Goal: Communication & Community: Answer question/provide support

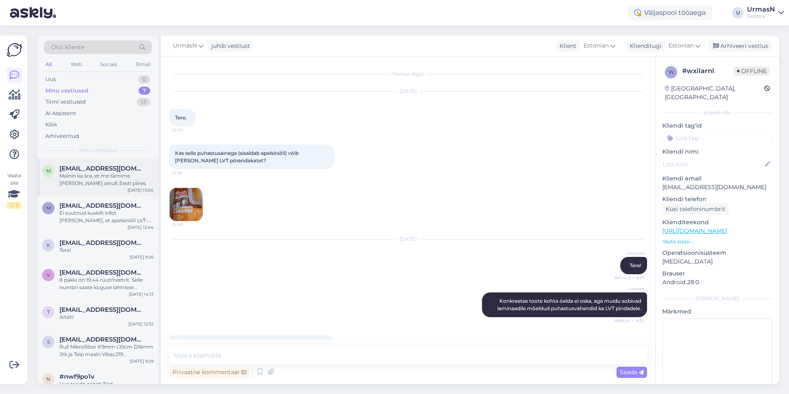
scroll to position [80, 0]
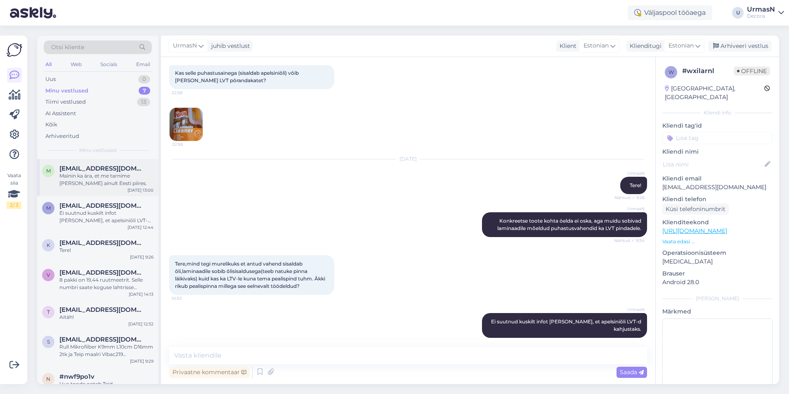
click at [83, 175] on div "Mainin ka ära, et me tarnime [PERSON_NAME] ainult Eesti piires." at bounding box center [106, 179] width 94 height 15
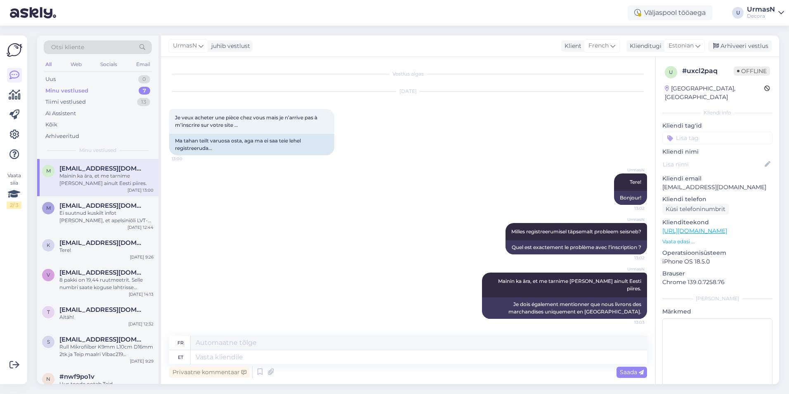
scroll to position [0, 0]
click at [745, 47] on div "Arhiveeri vestlus" at bounding box center [740, 45] width 64 height 11
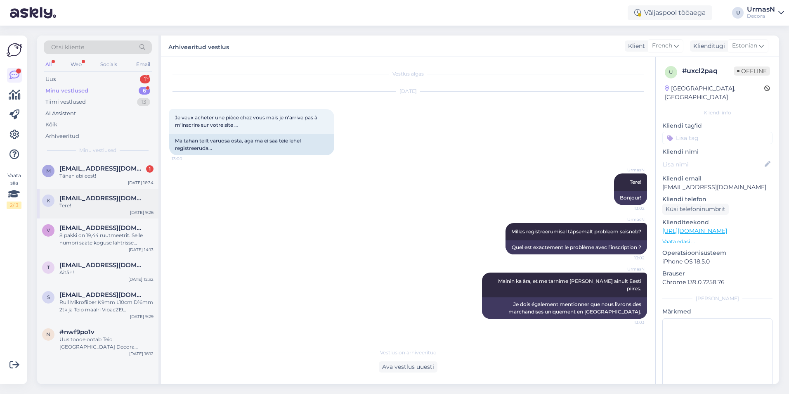
click at [98, 203] on div "Tere!" at bounding box center [106, 205] width 94 height 7
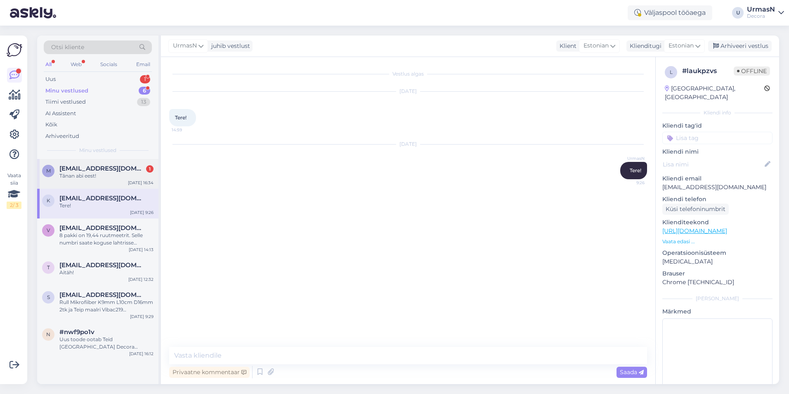
click at [114, 175] on div "Tãnan abi eest!" at bounding box center [106, 175] width 94 height 7
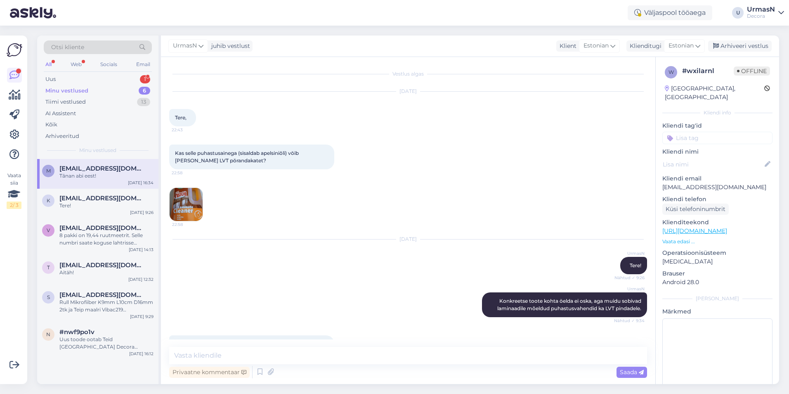
scroll to position [116, 0]
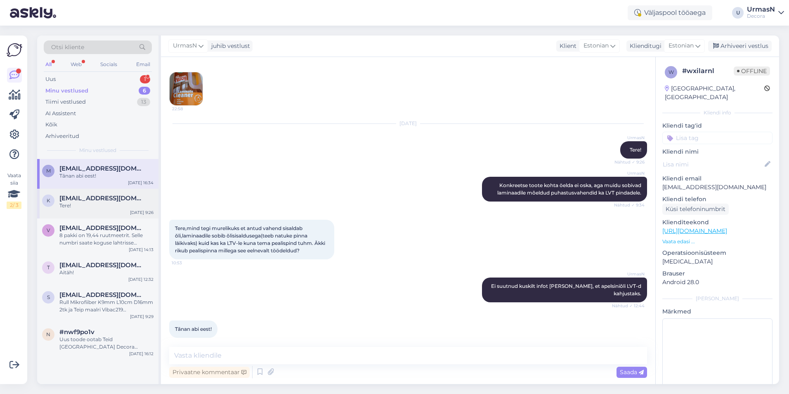
click at [113, 200] on span "[EMAIL_ADDRESS][DOMAIN_NAME]" at bounding box center [102, 197] width 86 height 7
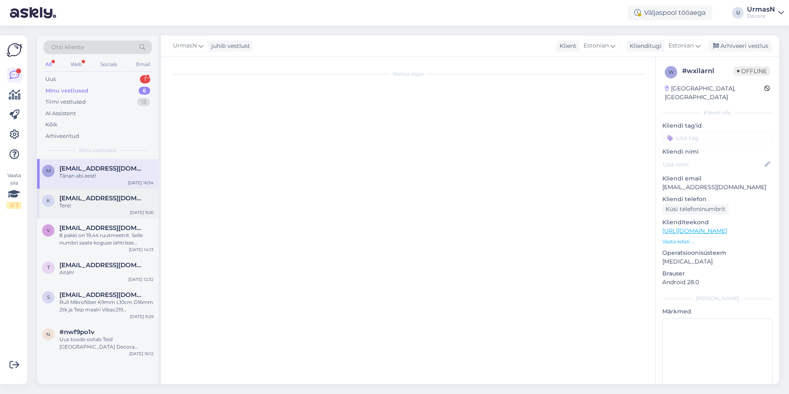
scroll to position [0, 0]
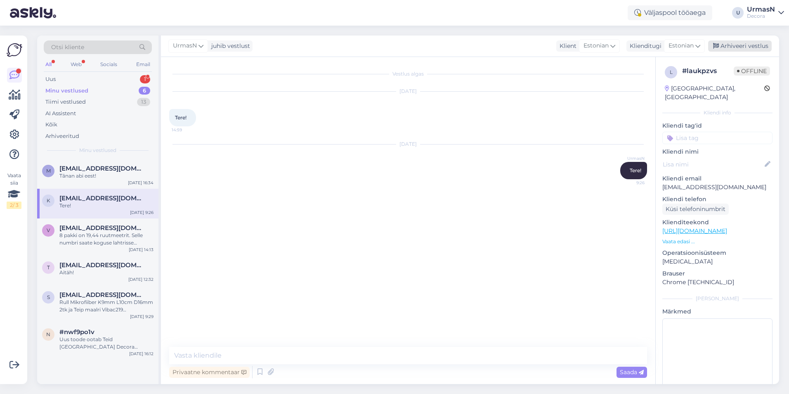
click at [731, 42] on div "Arhiveeri vestlus" at bounding box center [740, 45] width 64 height 11
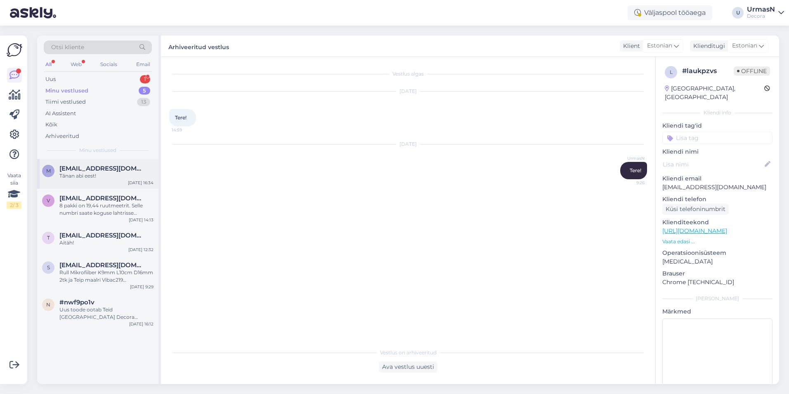
click at [114, 167] on span "[EMAIL_ADDRESS][DOMAIN_NAME]" at bounding box center [102, 168] width 86 height 7
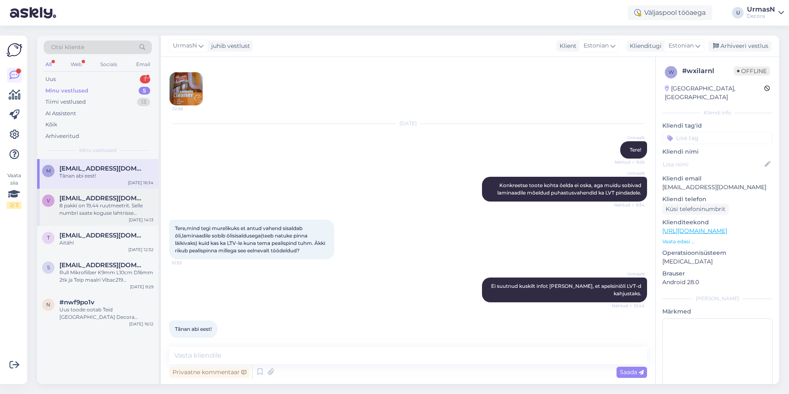
click at [91, 207] on div "8 pakki on 19,44 ruutmeetrit. Selle numbri saate koguse lahtrisse sisestada. Se…" at bounding box center [106, 209] width 94 height 15
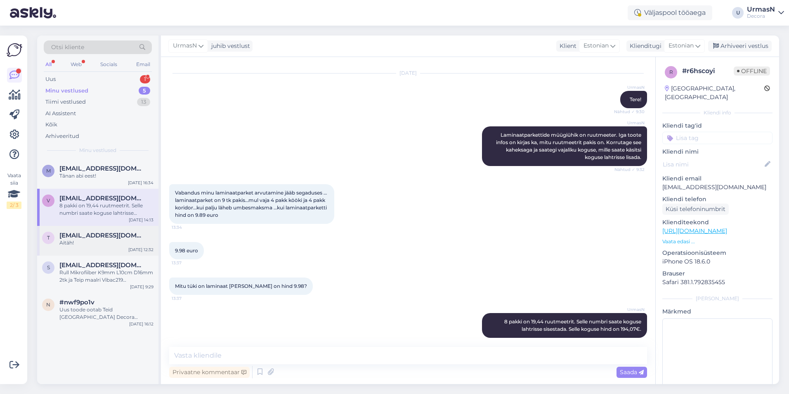
click at [108, 243] on div "Aitäh!" at bounding box center [106, 242] width 94 height 7
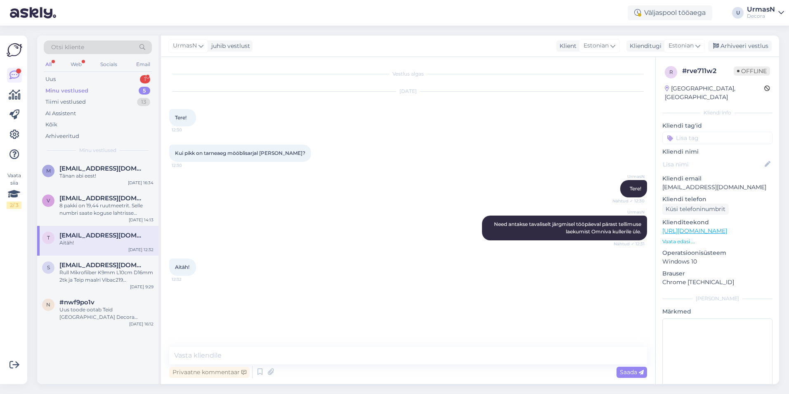
scroll to position [0, 0]
click at [64, 78] on div "Uus 1" at bounding box center [98, 79] width 108 height 12
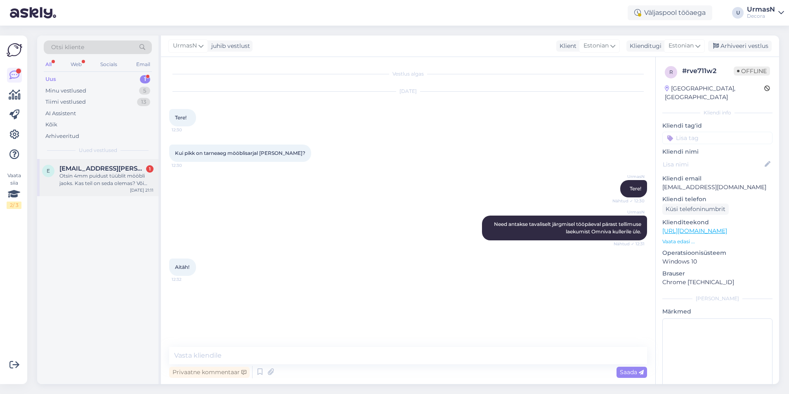
click at [127, 178] on div "Otsin 4mm puidust tüüblit mööbli jaoks. Kas teil on seda olemas? Või oskate soo…" at bounding box center [106, 179] width 94 height 15
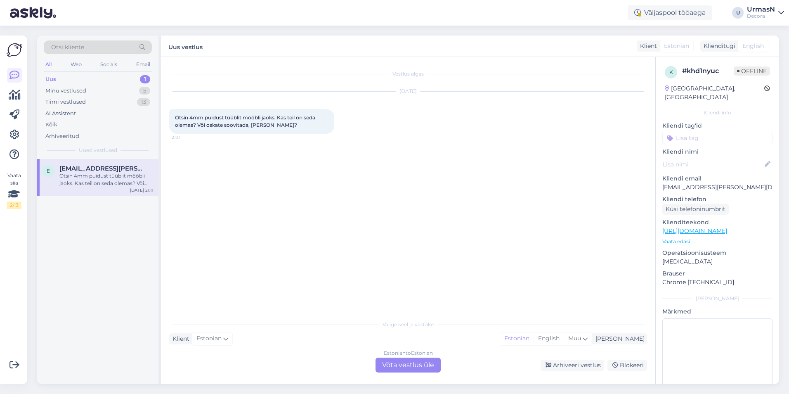
click at [673, 238] on p "Vaata edasi ..." at bounding box center [717, 241] width 110 height 7
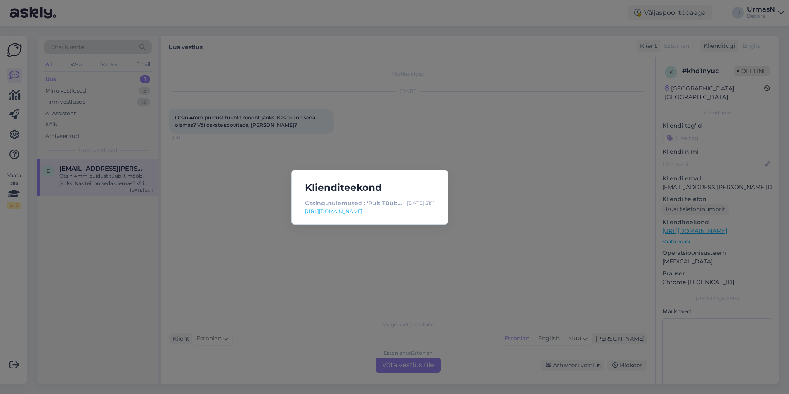
click at [257, 345] on div "Klienditeekond Otsingutulemused : 'Puit Tüübel' | Decora [DATE] 21:11 [URL][DOM…" at bounding box center [394, 197] width 789 height 394
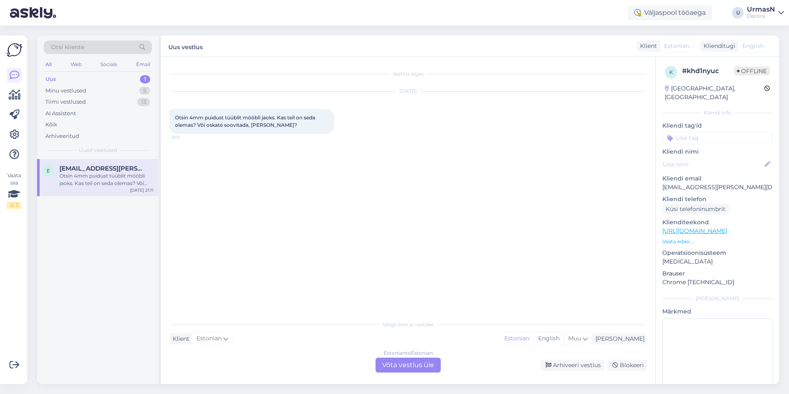
click at [394, 366] on div "Estonian to Estonian Võta vestlus üle" at bounding box center [407, 364] width 65 height 15
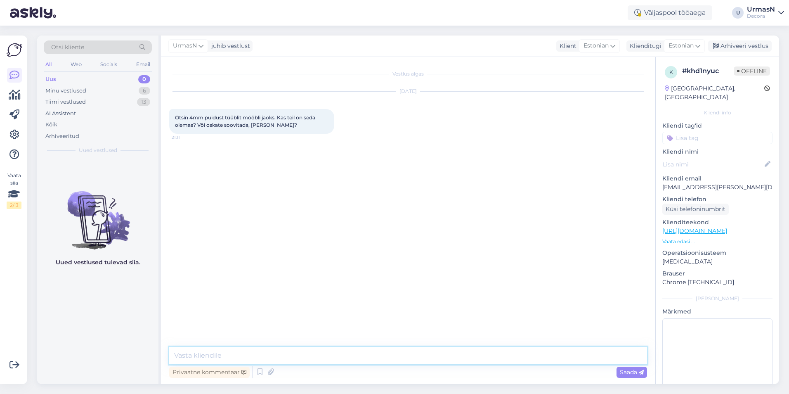
click at [216, 359] on textarea at bounding box center [408, 355] width 478 height 17
type textarea "Tere!"
click at [288, 359] on textarea "Puittüüblid on siin:" at bounding box center [408, 355] width 478 height 17
paste textarea "[URL][DOMAIN_NAME]"
type textarea "Puittüüblid on siin: [URL][DOMAIN_NAME]"
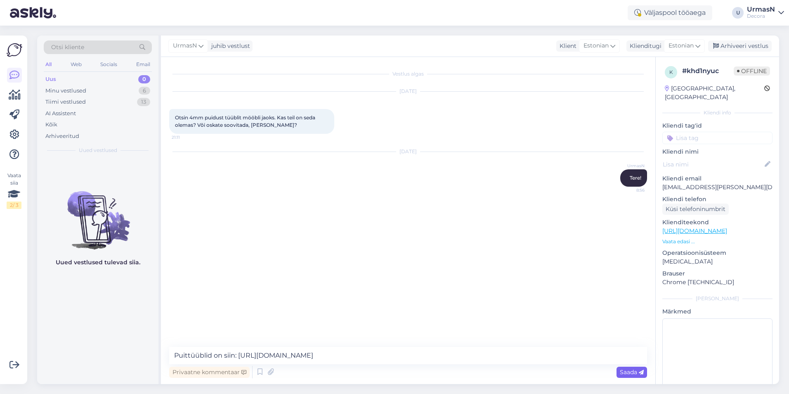
click at [630, 370] on span "Saada" at bounding box center [632, 371] width 24 height 7
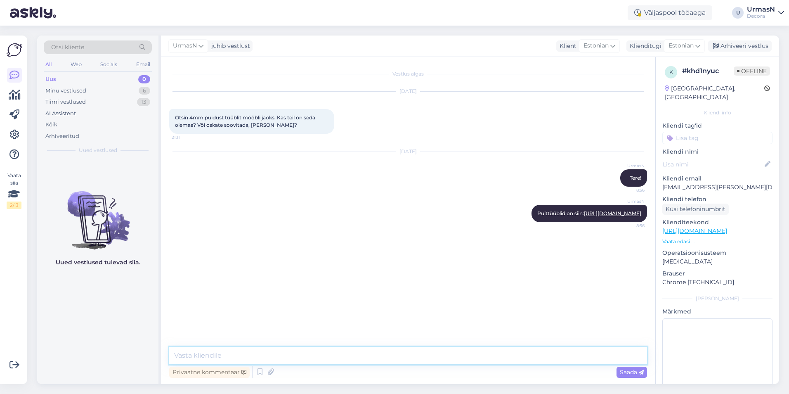
click at [267, 351] on textarea at bounding box center [408, 355] width 478 height 17
paste textarea "[URL][DOMAIN_NAME]"
type textarea "[URL][DOMAIN_NAME]"
click at [634, 375] on span "Saada" at bounding box center [632, 371] width 24 height 7
click at [342, 359] on textarea at bounding box center [408, 355] width 478 height 17
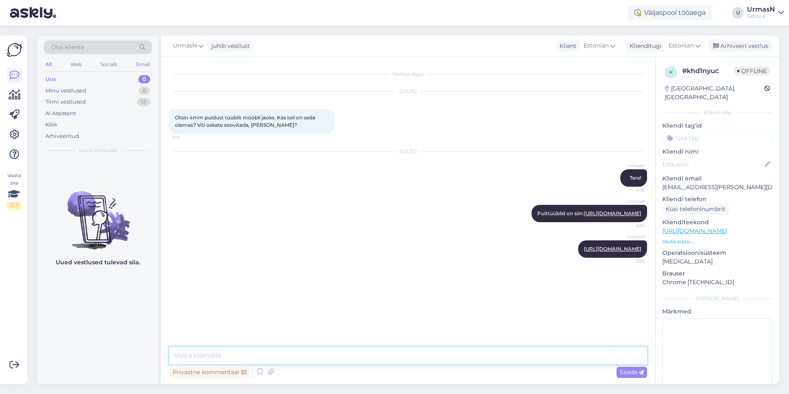
paste textarea "[URL][DOMAIN_NAME]"
type textarea "[URL][DOMAIN_NAME]"
click at [622, 373] on span "Saada" at bounding box center [632, 371] width 24 height 7
click at [271, 361] on textarea at bounding box center [408, 355] width 478 height 17
paste textarea "[URL][DOMAIN_NAME]"
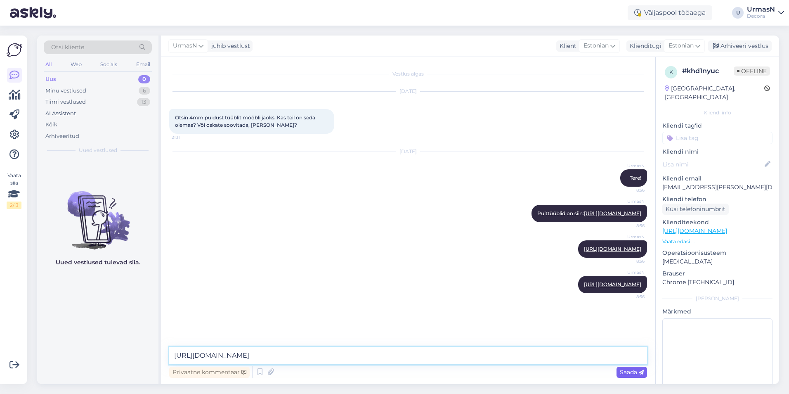
type textarea "[URL][DOMAIN_NAME]"
click at [623, 371] on span "Saada" at bounding box center [632, 371] width 24 height 7
